Goal: Task Accomplishment & Management: Complete application form

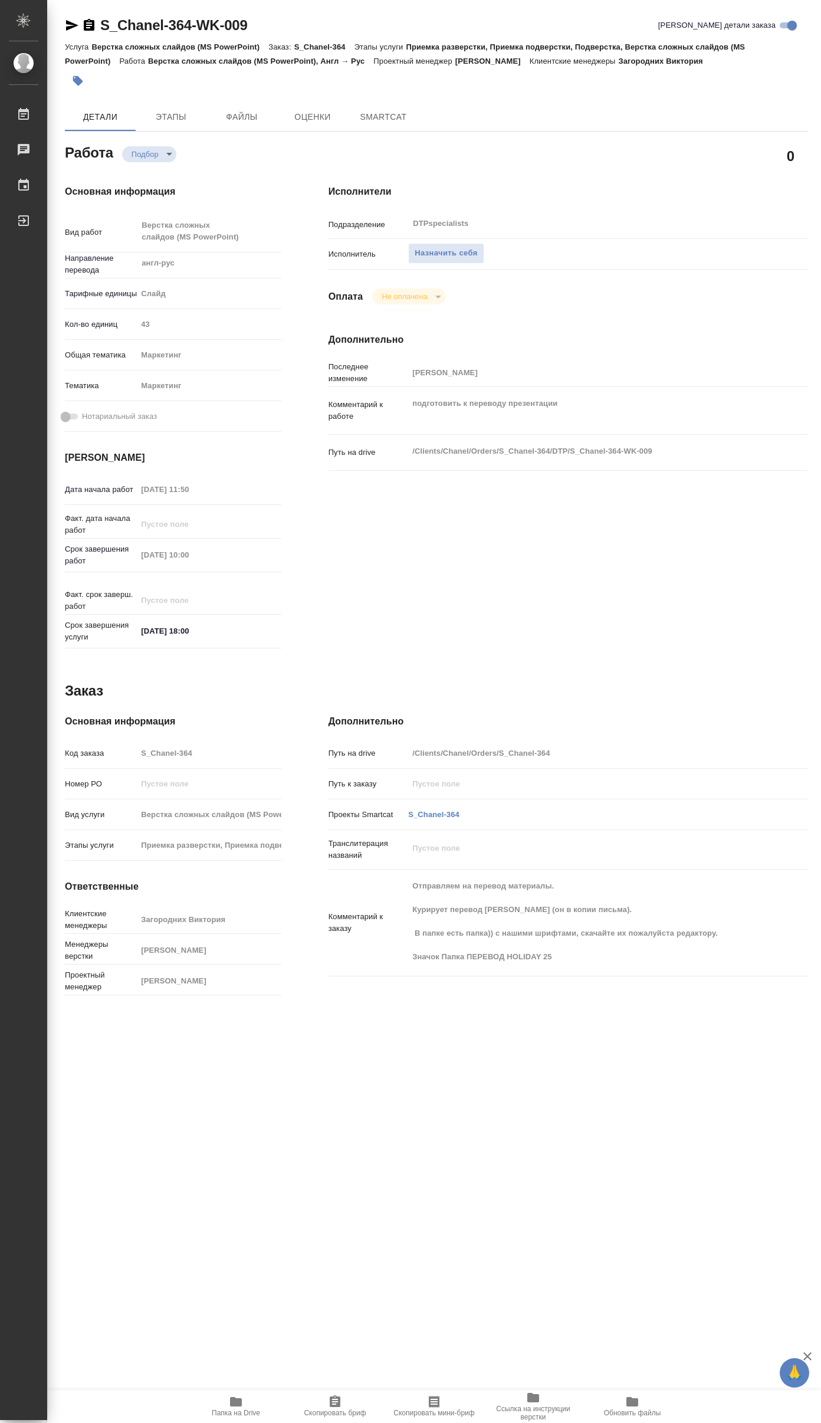
type textarea "x"
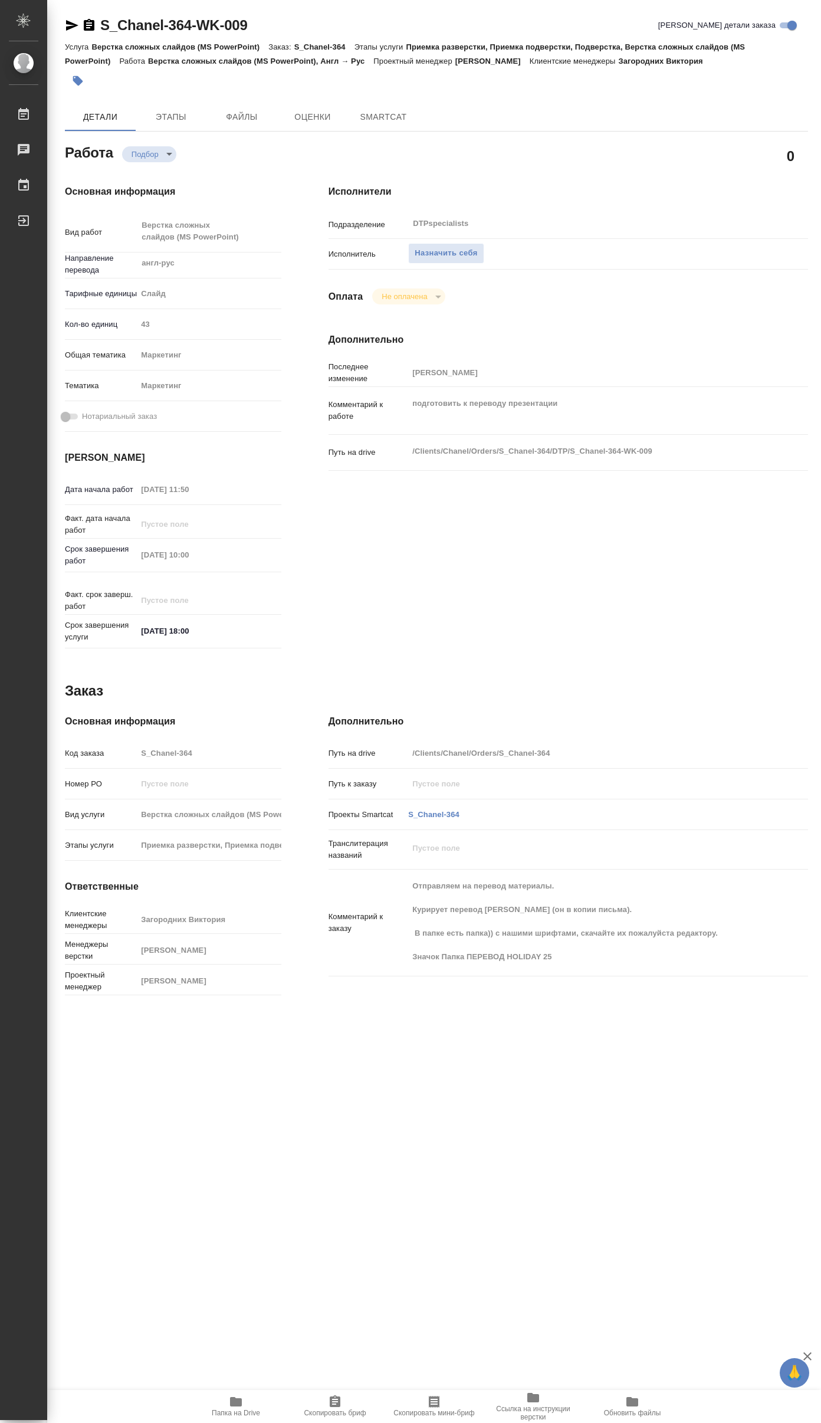
type textarea "x"
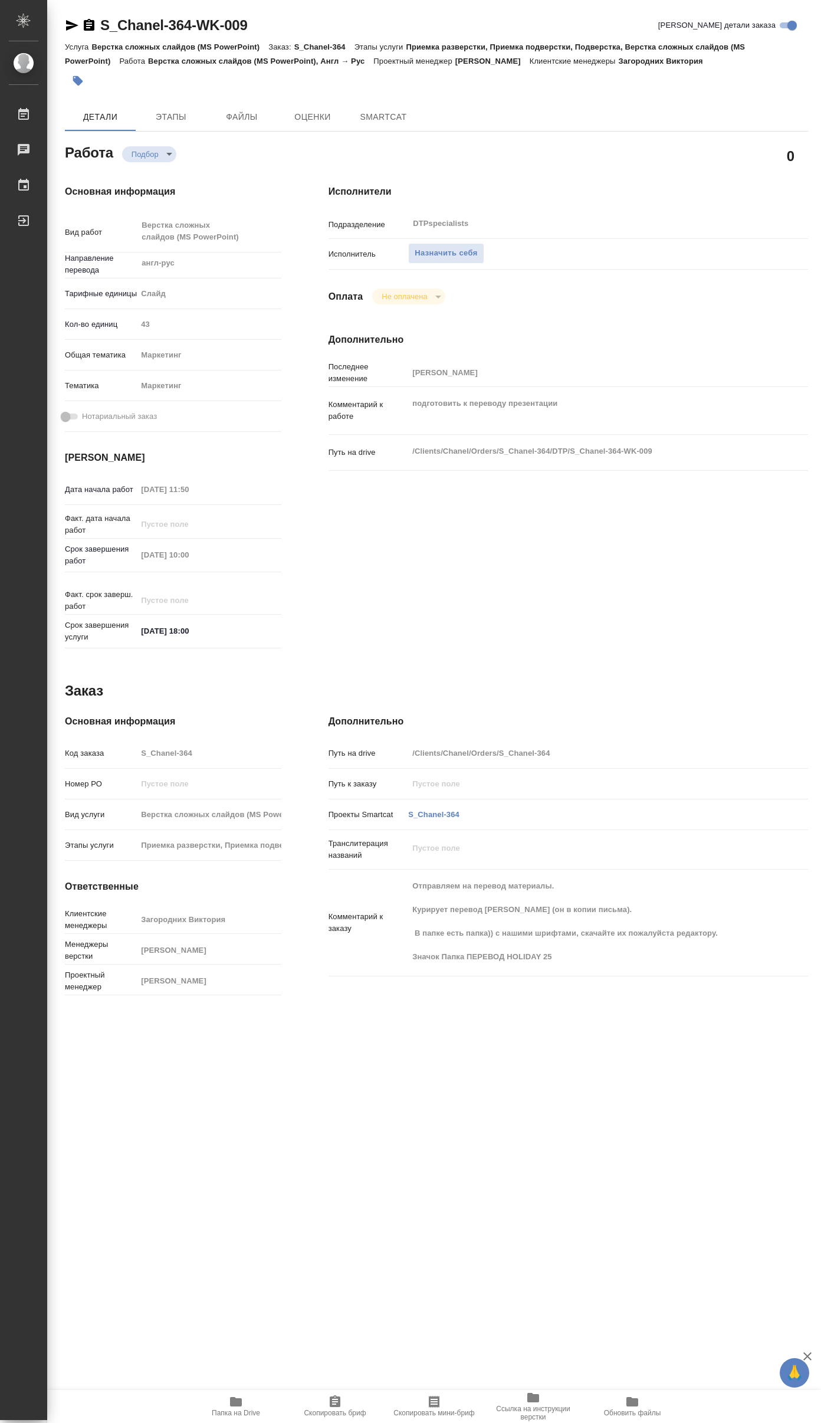
type textarea "x"
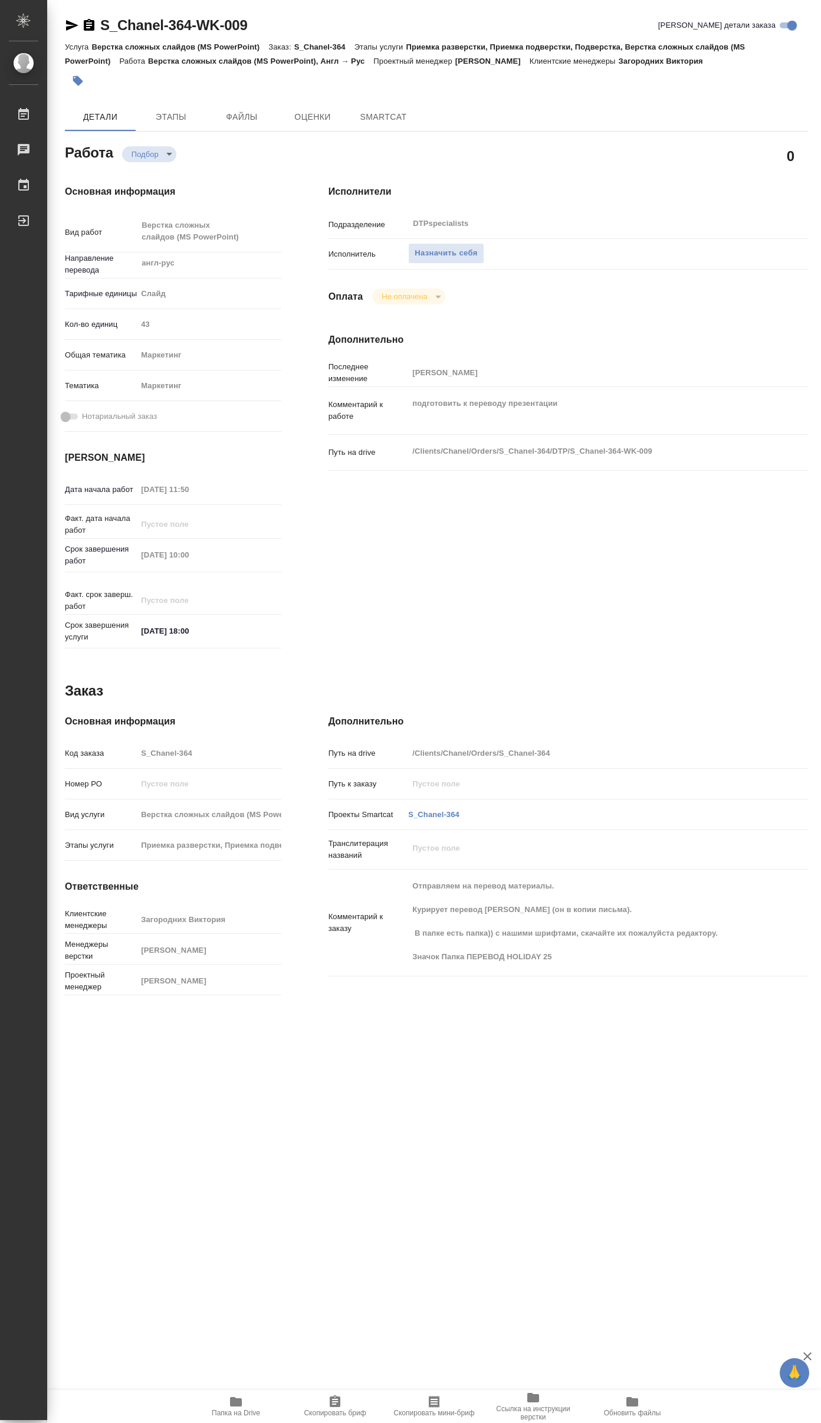
type textarea "x"
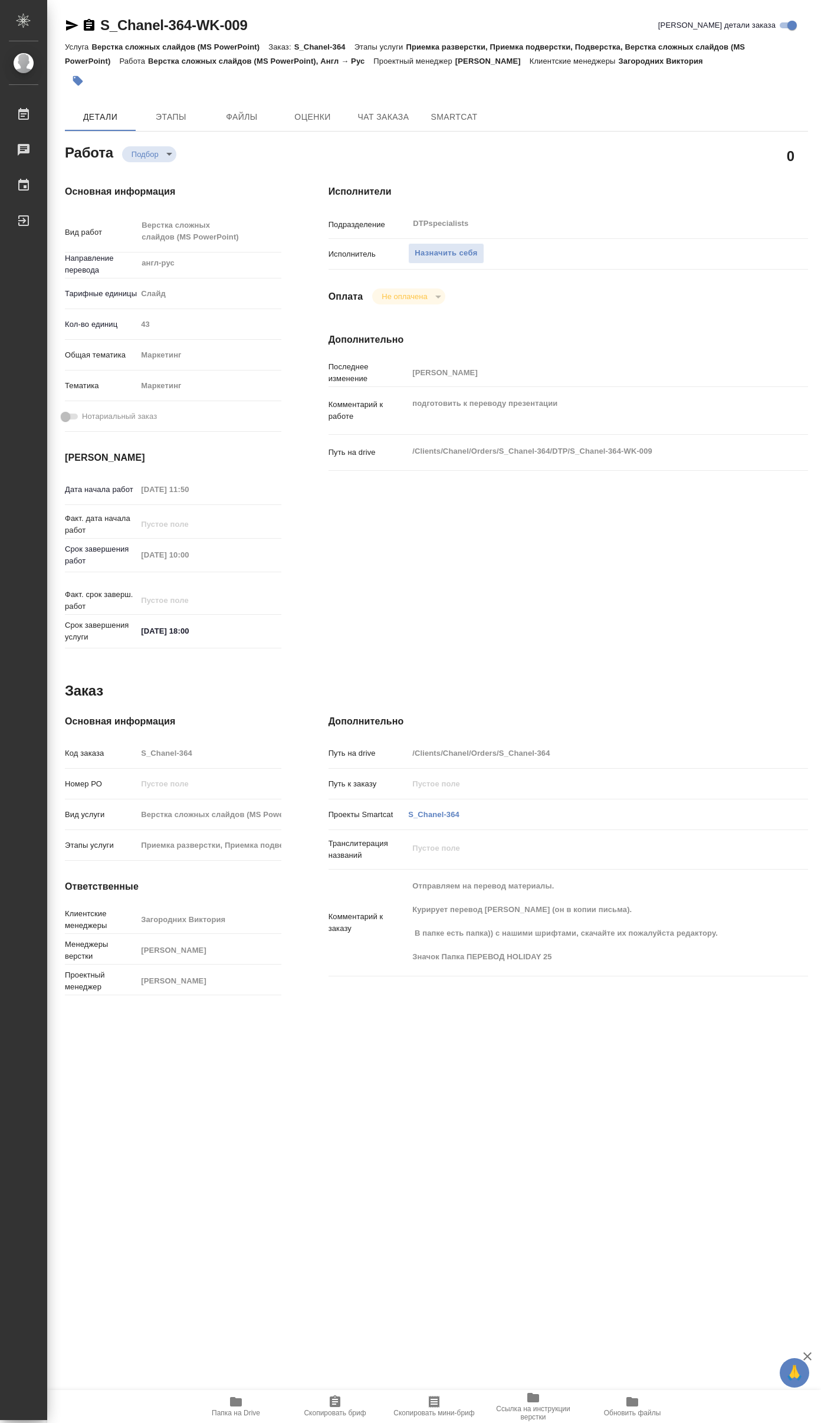
type textarea "x"
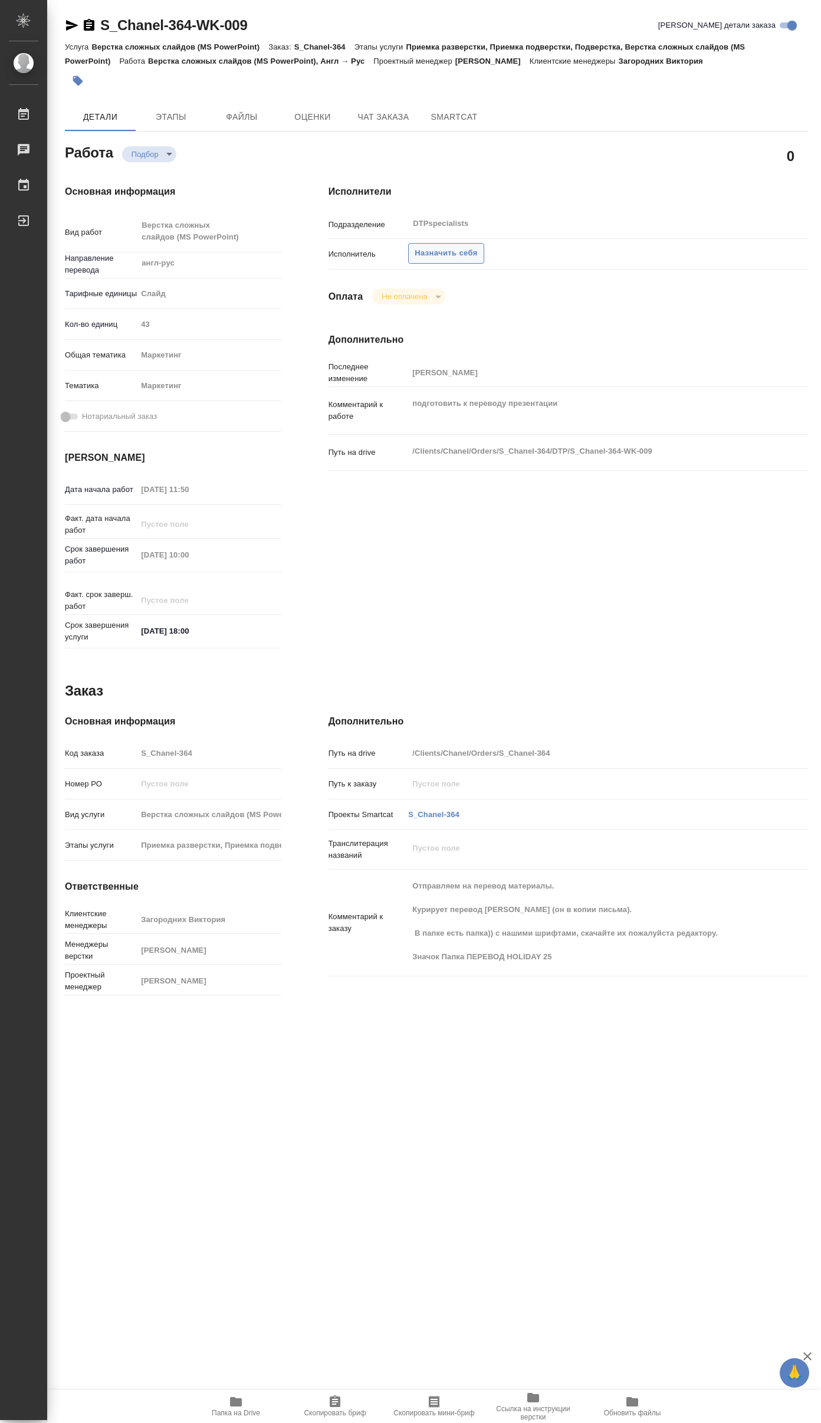
type textarea "x"
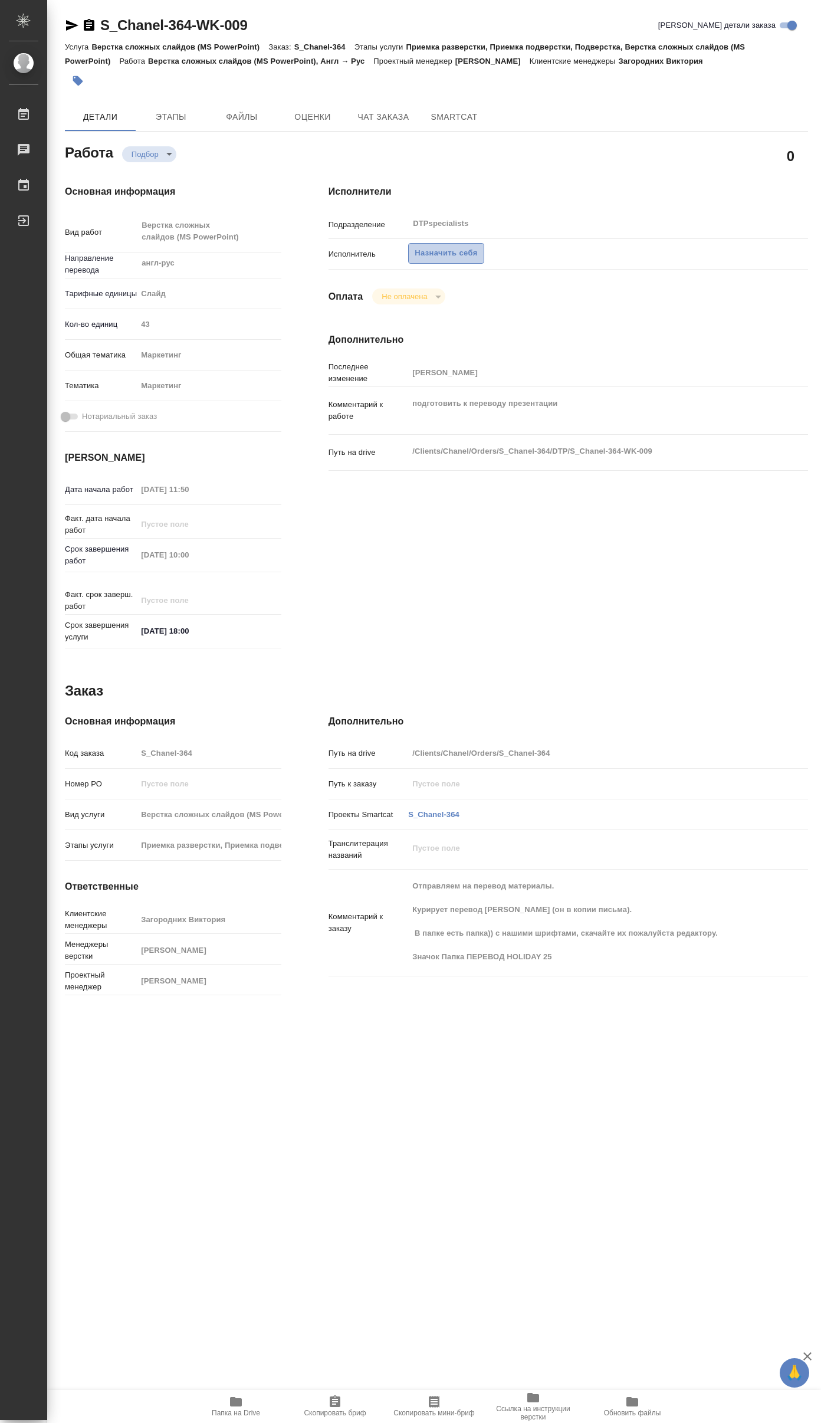
click at [452, 251] on span "Назначить себя" at bounding box center [446, 254] width 63 height 14
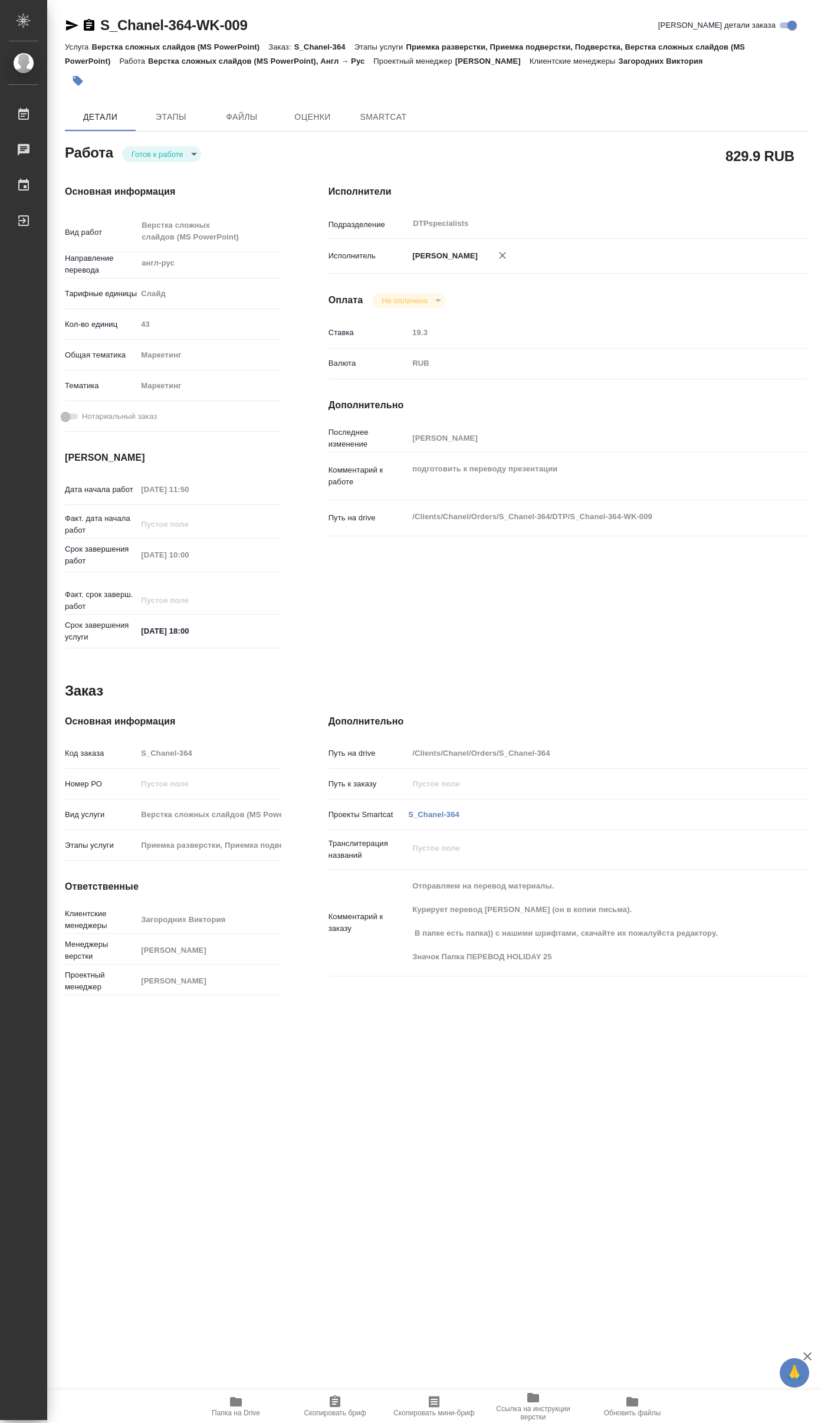
type textarea "x"
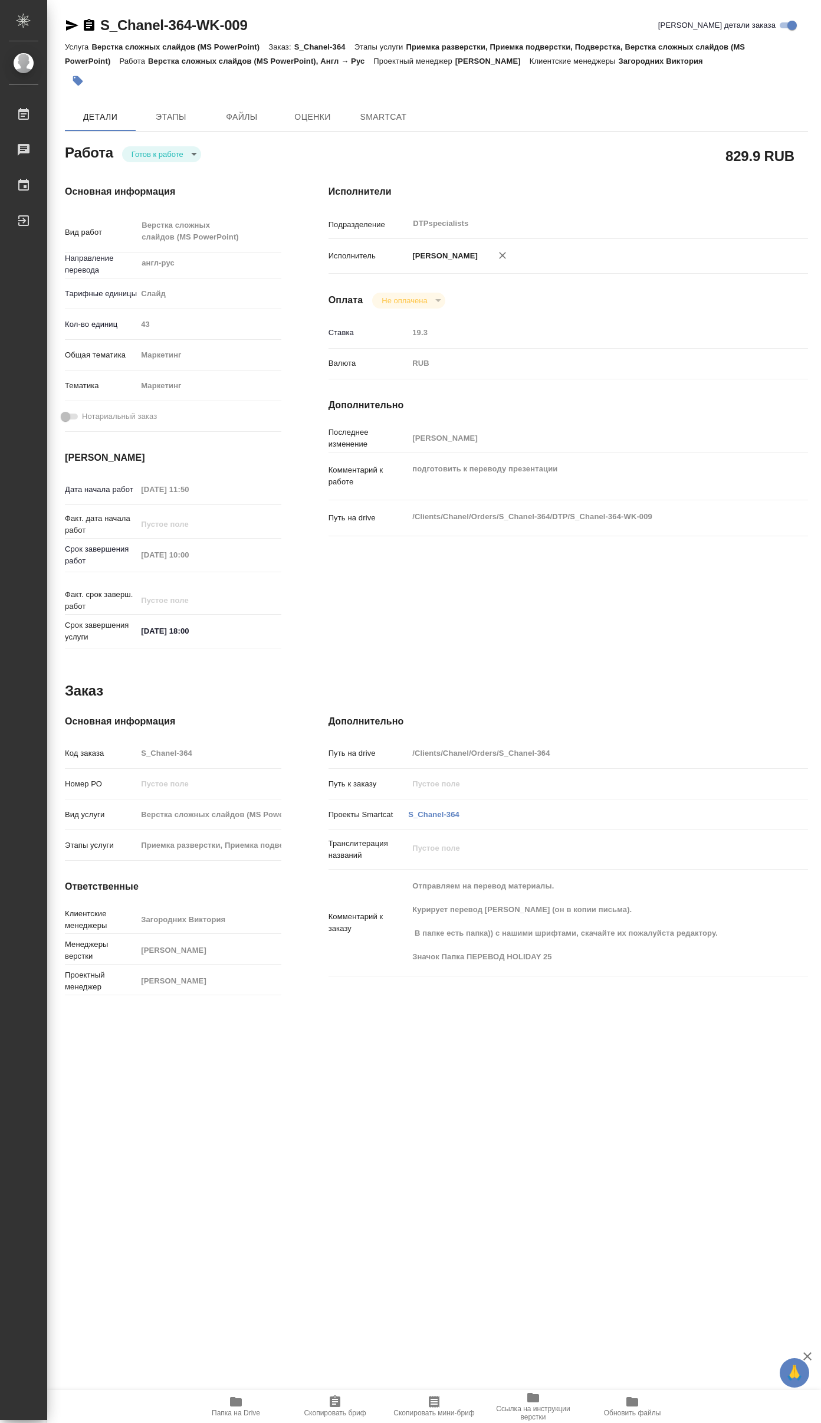
type textarea "x"
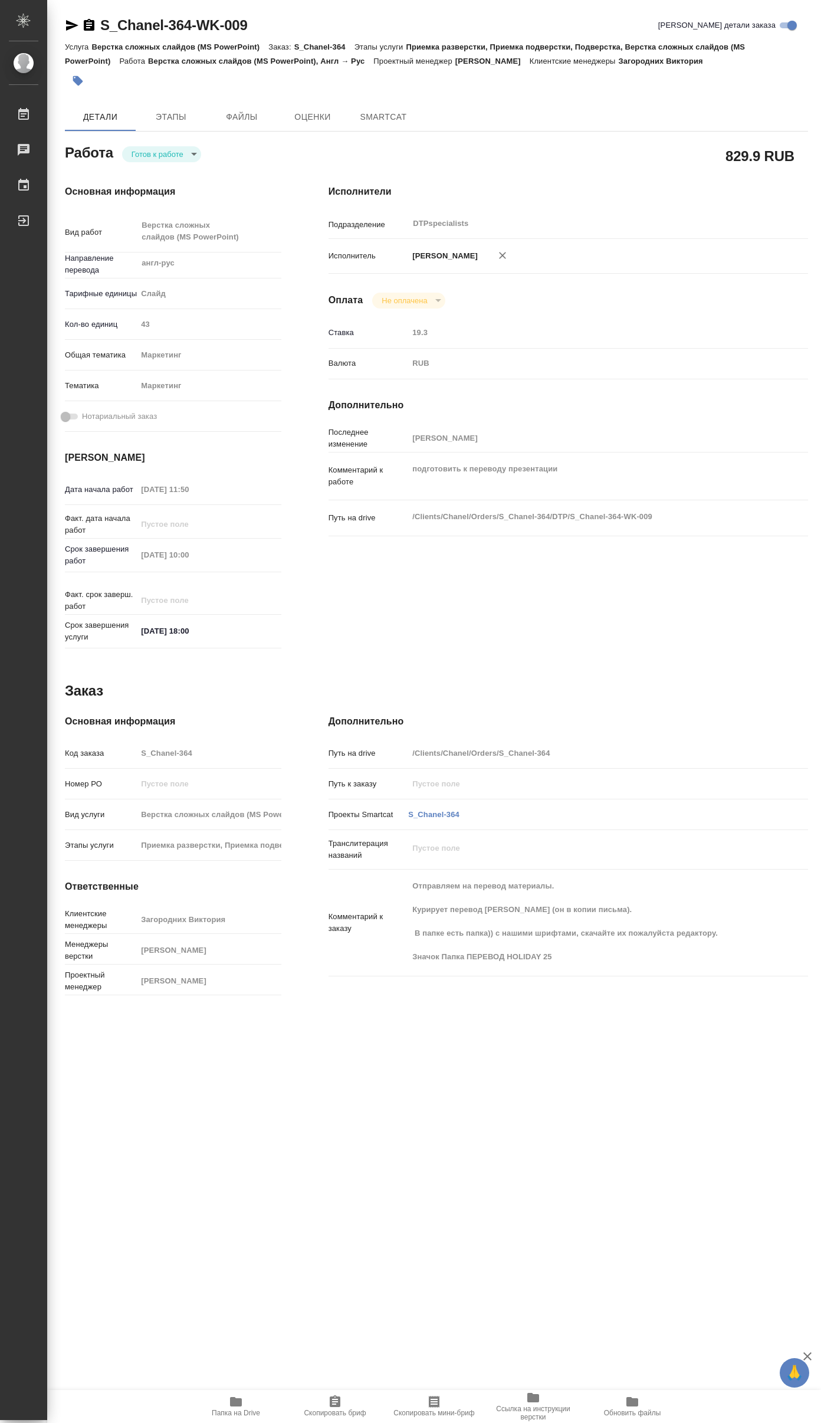
type textarea "x"
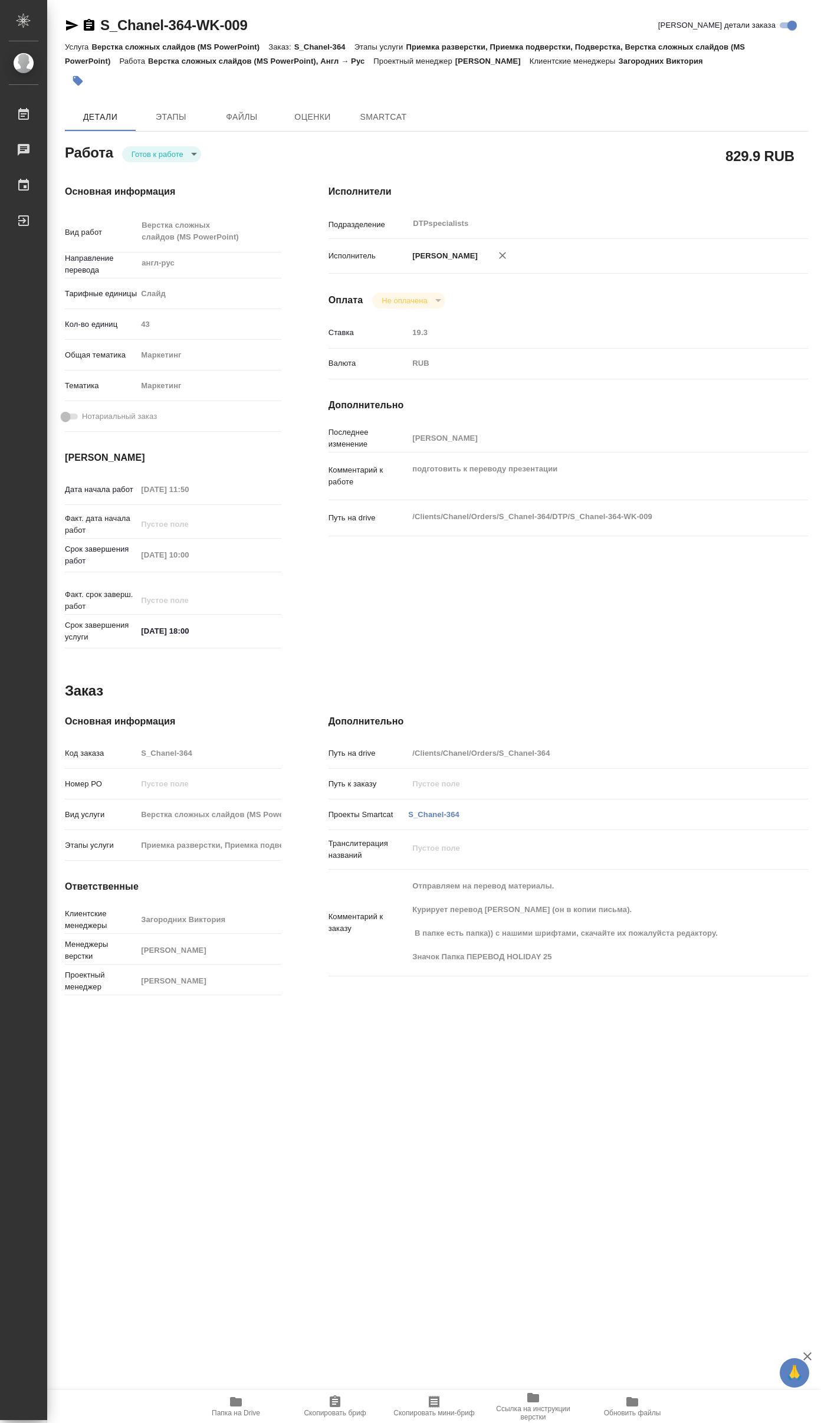
type textarea "x"
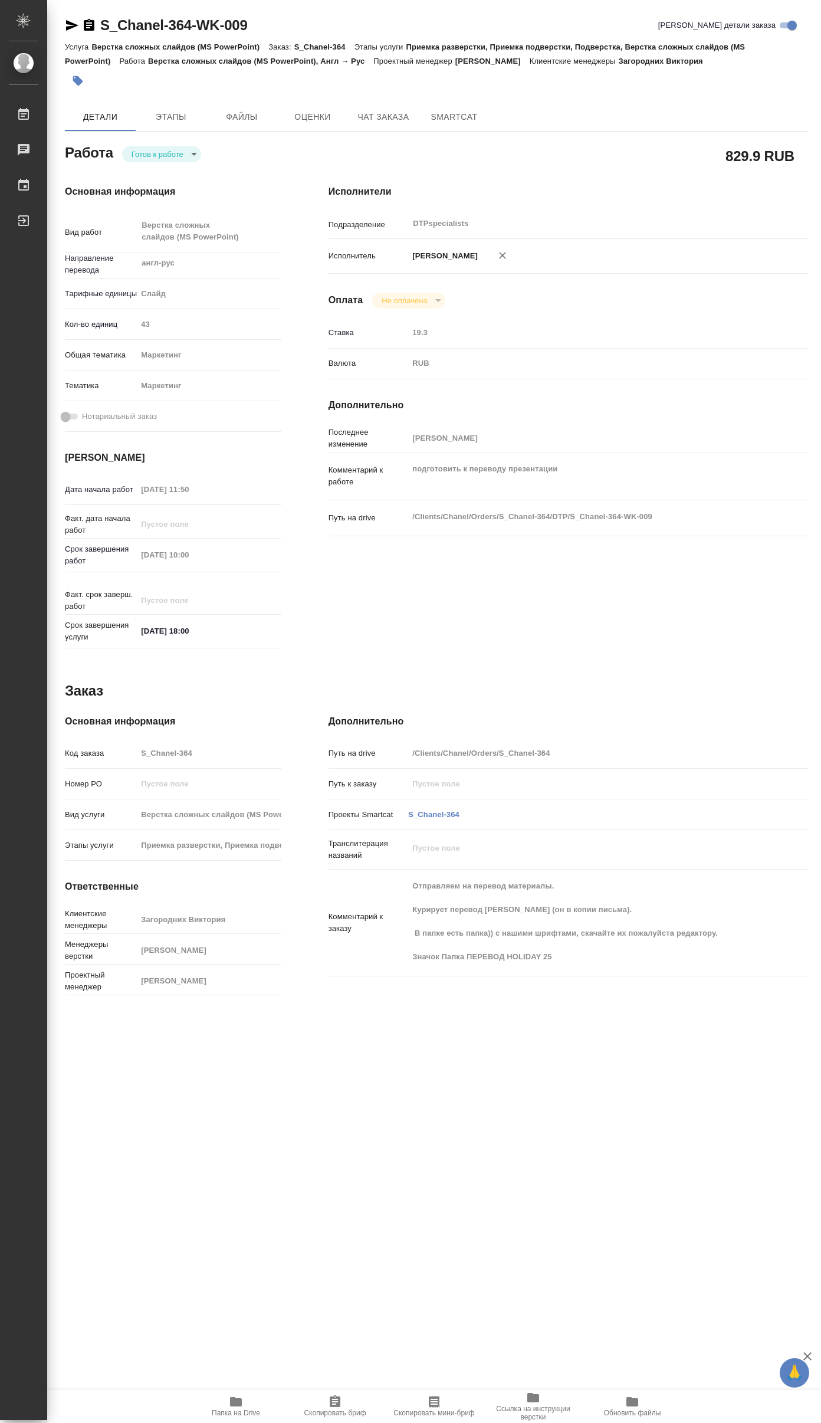
type textarea "x"
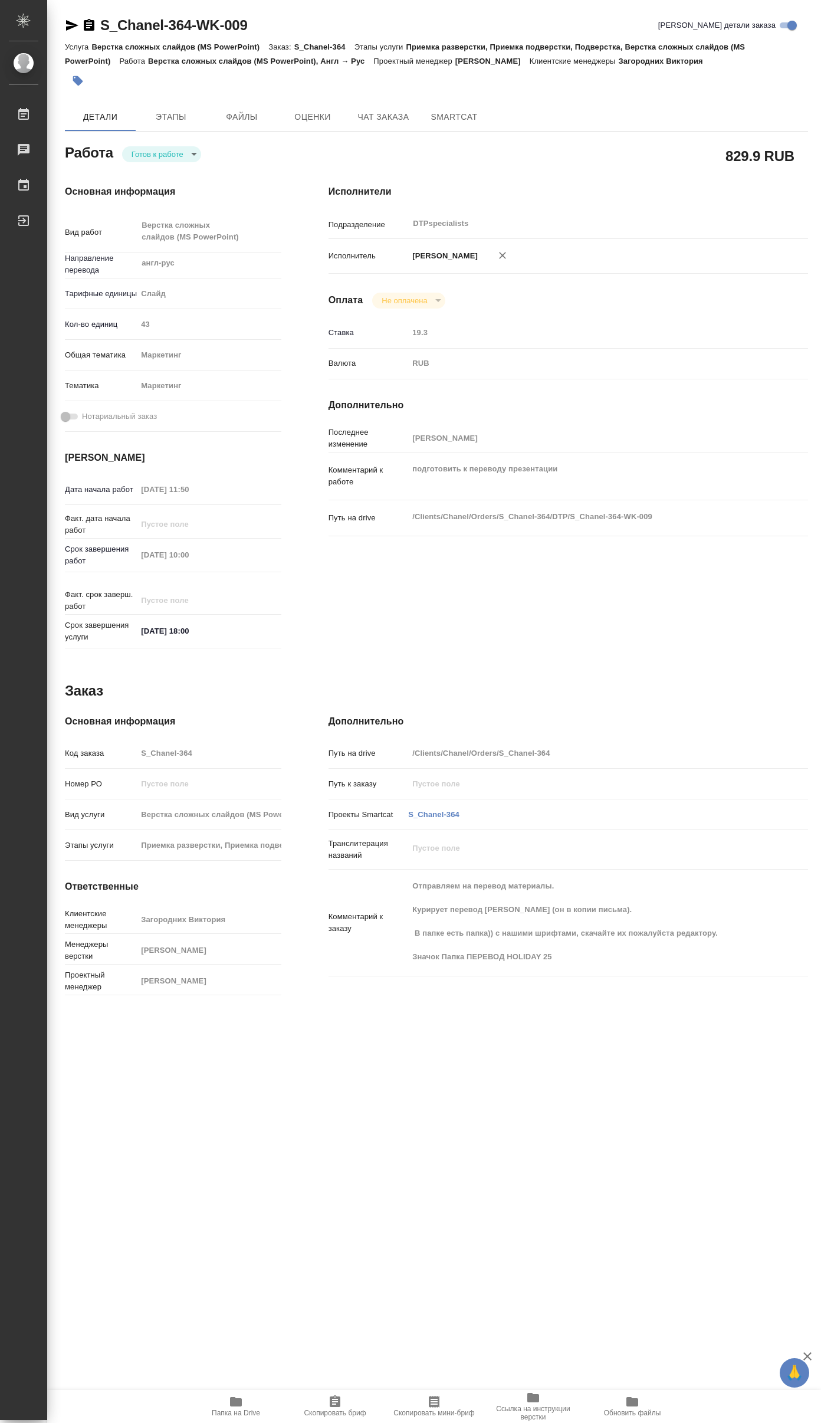
type textarea "x"
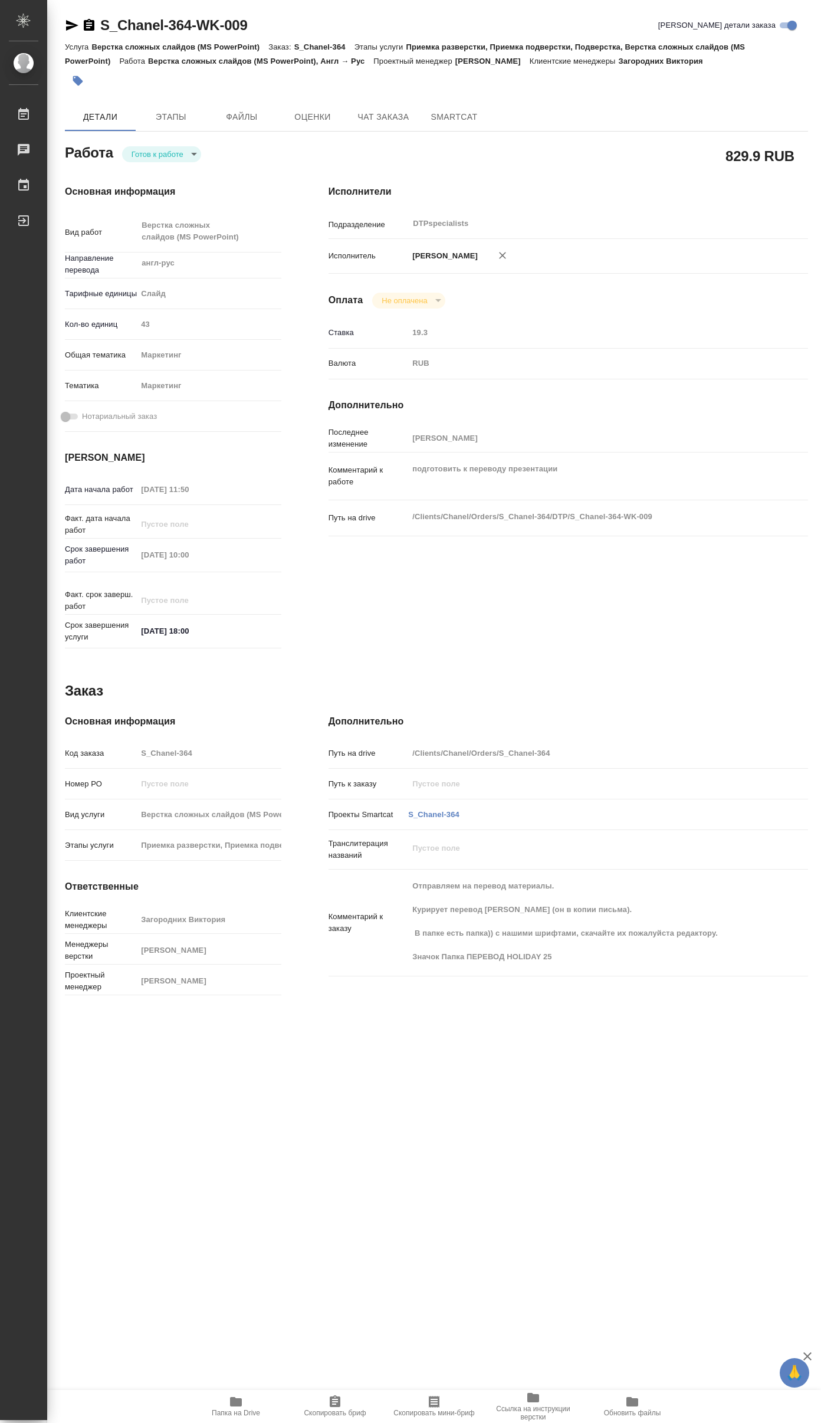
click at [224, 1403] on span "Папка на Drive" at bounding box center [235, 1405] width 85 height 22
